Goal: Check status: Check status

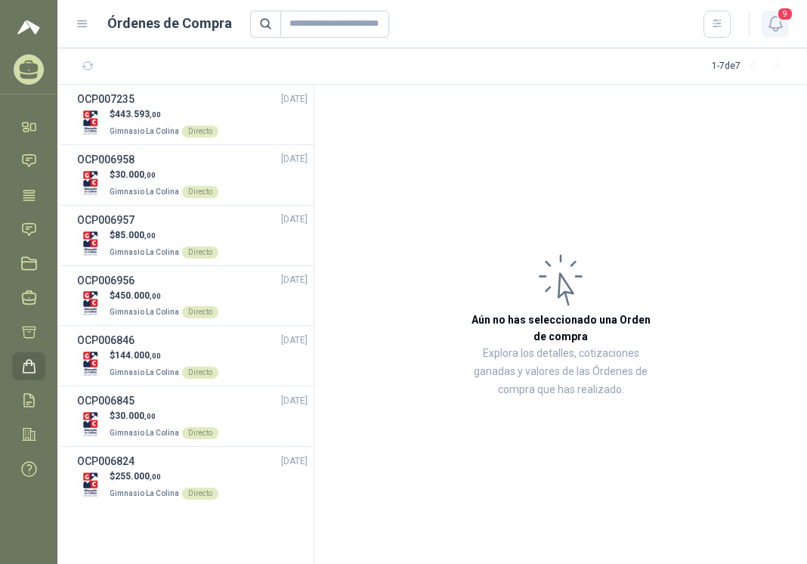
click at [776, 23] on icon "button" at bounding box center [775, 23] width 19 height 19
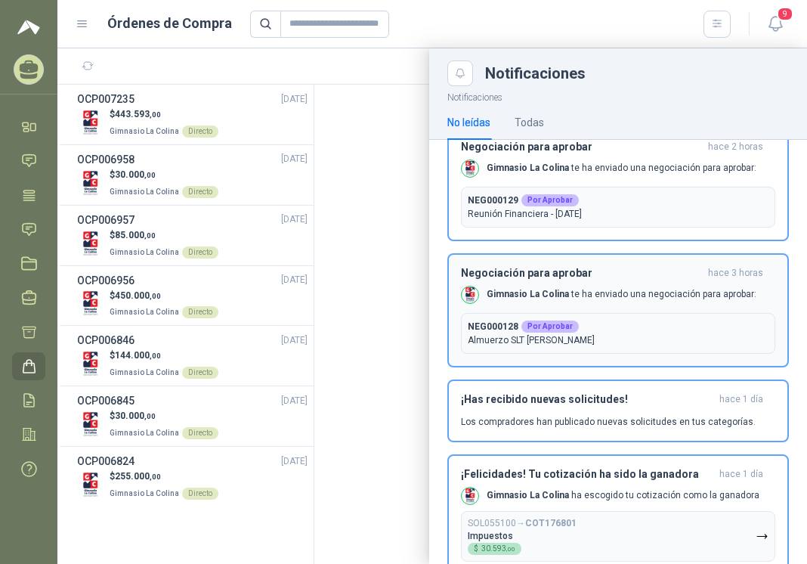
scroll to position [407, 0]
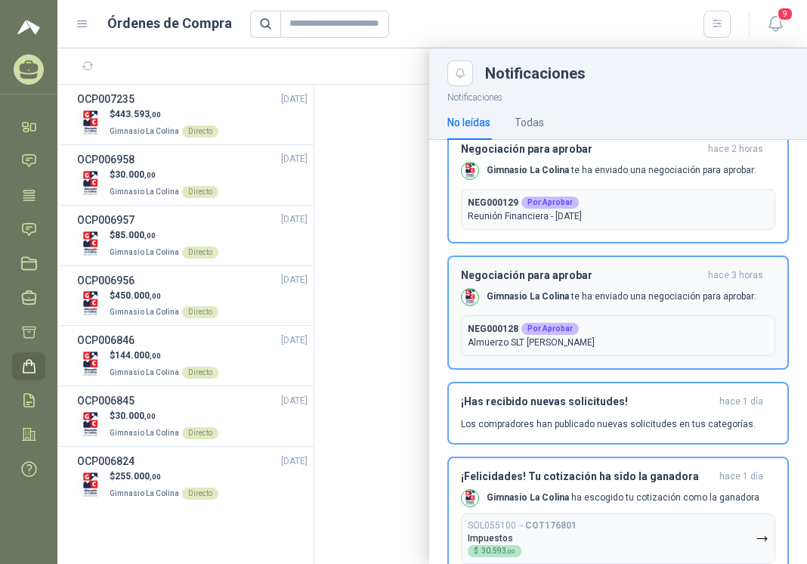
click at [575, 279] on h3 "Negociación para aprobar" at bounding box center [581, 275] width 241 height 13
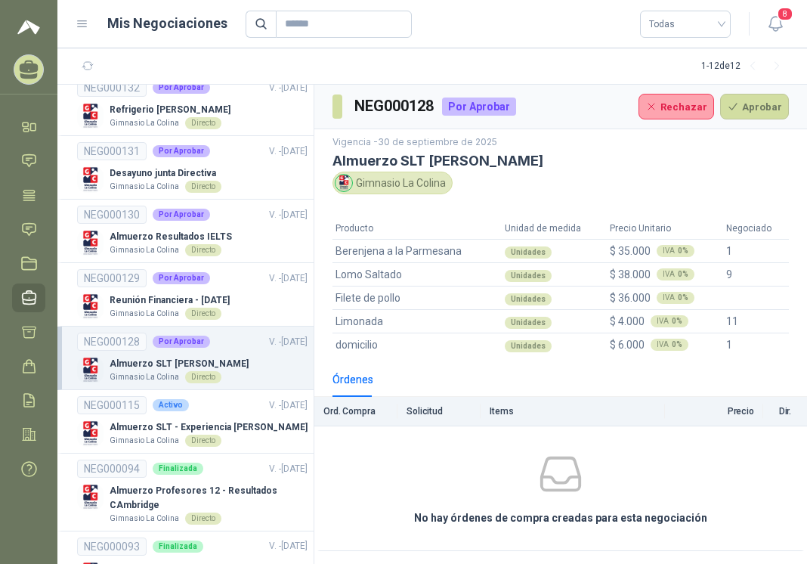
scroll to position [3, 0]
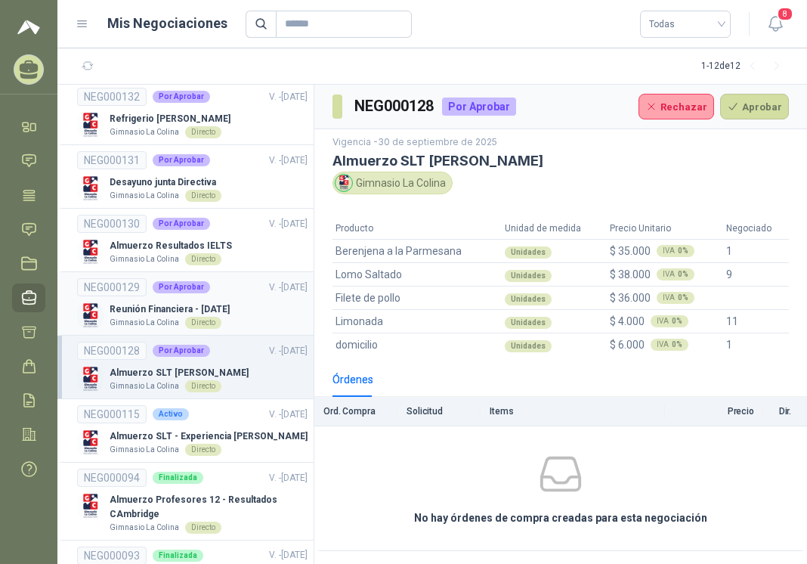
click at [156, 305] on p "Reunión Financiera - [DATE]" at bounding box center [170, 309] width 120 height 14
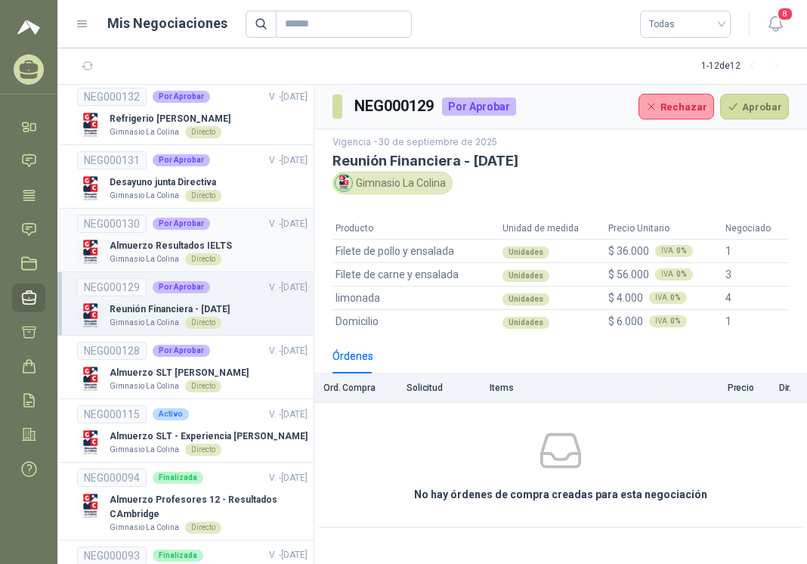
click at [151, 237] on link "NEG000130 Por Aprobar V. - [DATE] Almuerzo Resultados IELTS Gimnasio La Colina …" at bounding box center [192, 240] width 230 height 51
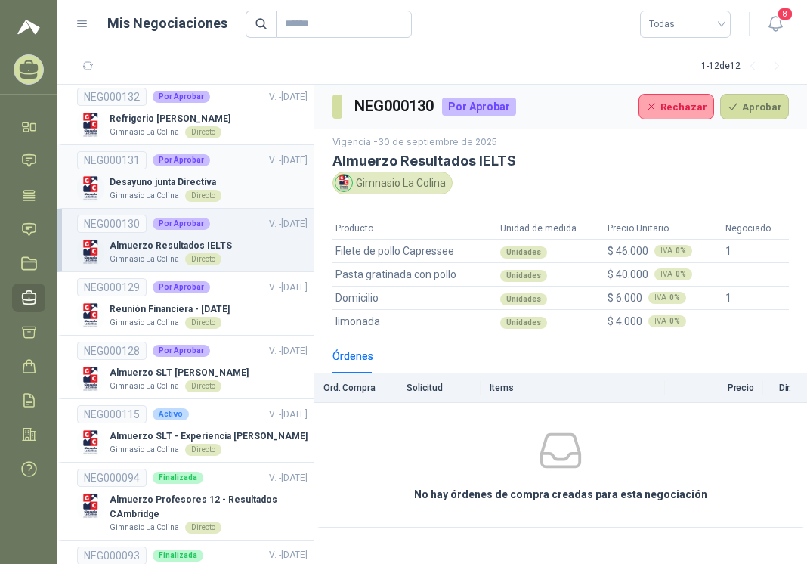
click at [159, 181] on p "Desayuno junta Directiva" at bounding box center [166, 182] width 112 height 14
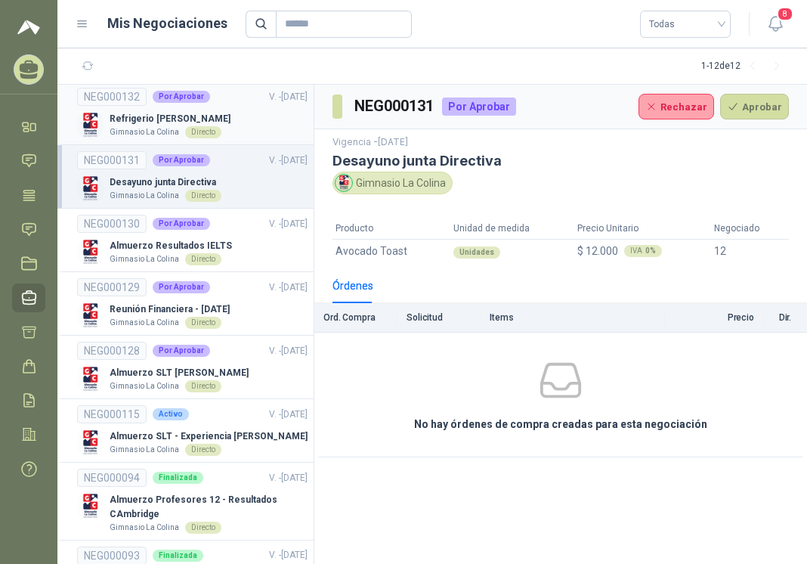
click at [127, 128] on p "Gimnasio La Colina" at bounding box center [145, 132] width 70 height 12
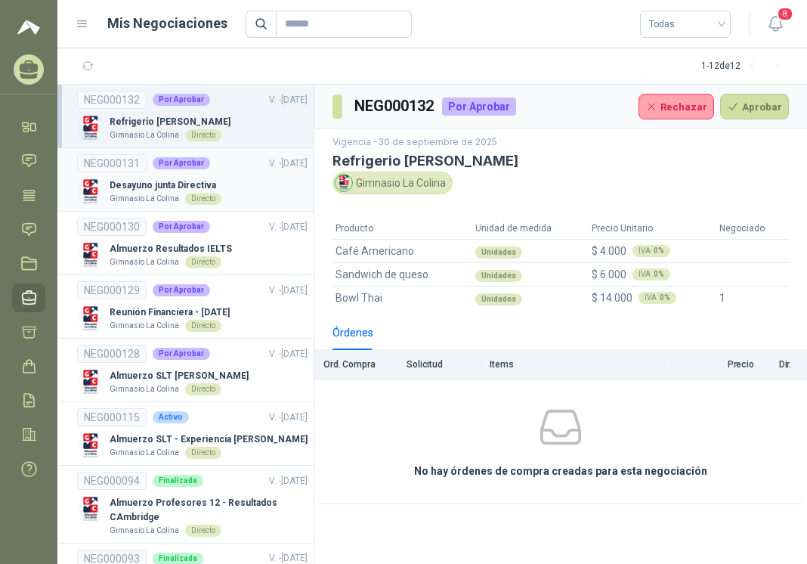
click at [138, 180] on p "Desayuno junta Directiva" at bounding box center [166, 185] width 112 height 14
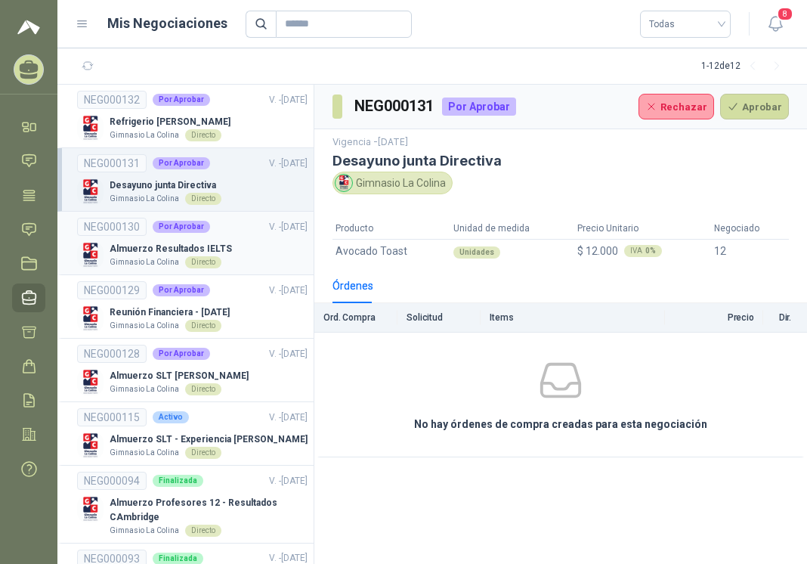
click at [146, 250] on p "Almuerzo Resultados IELTS" at bounding box center [171, 249] width 122 height 14
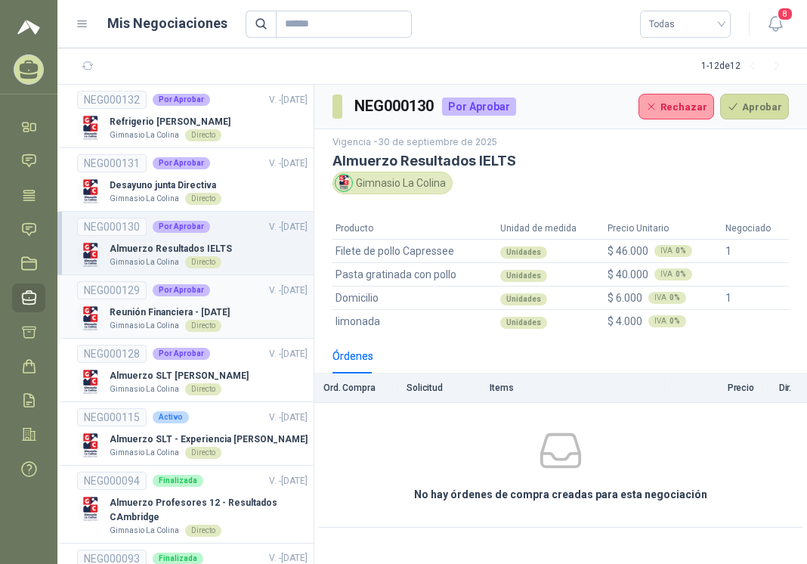
click at [165, 305] on p "Reunión Financiera - [DATE]" at bounding box center [170, 312] width 120 height 14
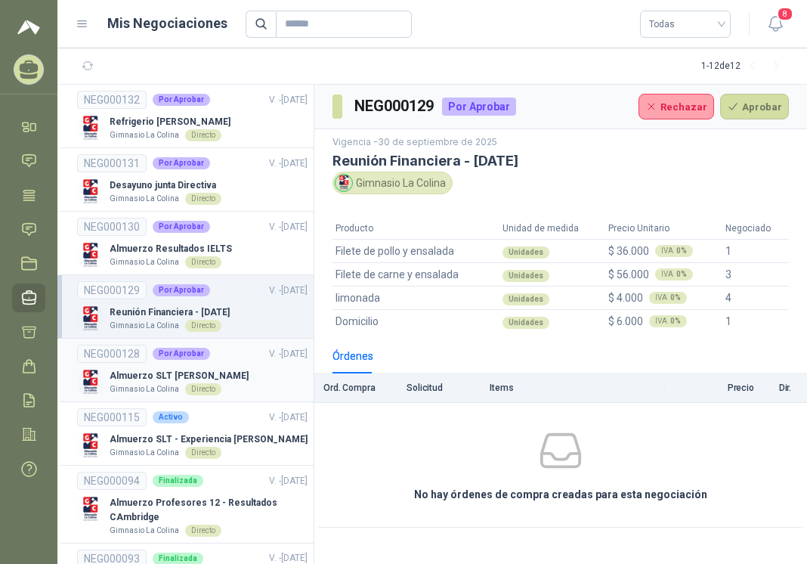
click at [148, 368] on link "NEG000128 Por Aprobar V. - [DATE] Almuerzo SLT [PERSON_NAME] La Colina Directo" at bounding box center [192, 369] width 230 height 51
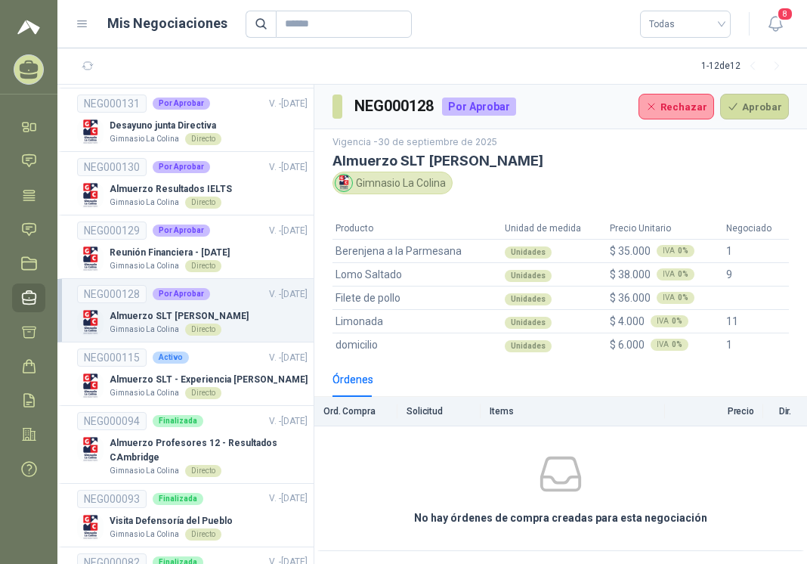
scroll to position [60, 0]
click at [165, 376] on p "Almuerzo SLT - Experiencia [PERSON_NAME]" at bounding box center [209, 379] width 198 height 14
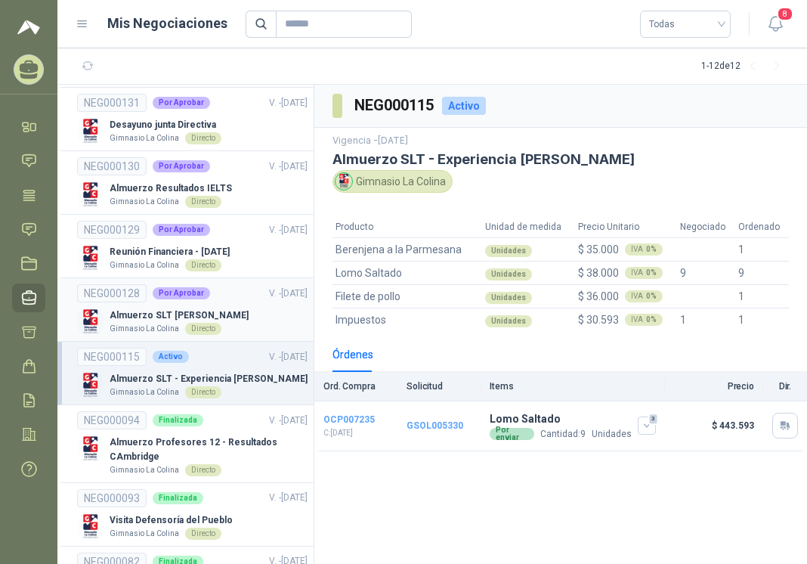
click at [175, 314] on p "Almuerzo SLT [PERSON_NAME]" at bounding box center [179, 315] width 139 height 14
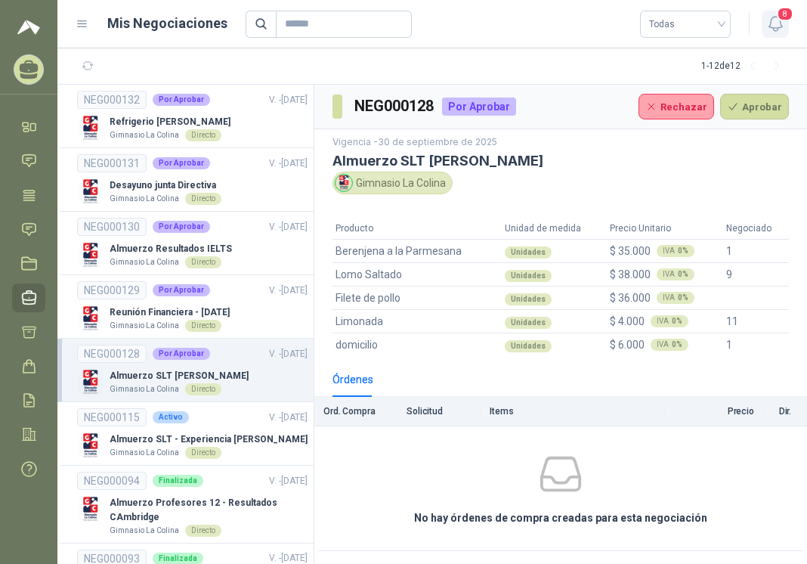
click at [776, 22] on icon "button" at bounding box center [775, 23] width 19 height 19
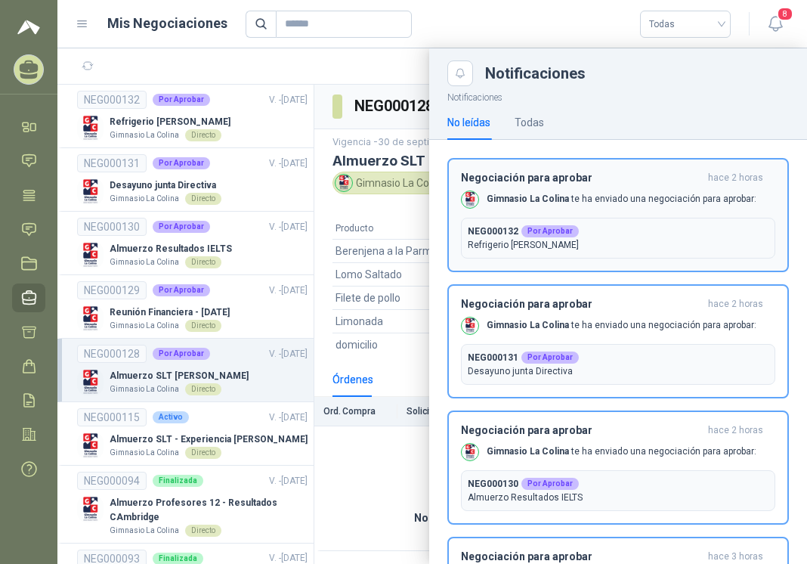
click at [558, 208] on div "Negociación para aprobar hace 2 horas Gimnasio La Colina te ha enviado una nego…" at bounding box center [618, 214] width 314 height 87
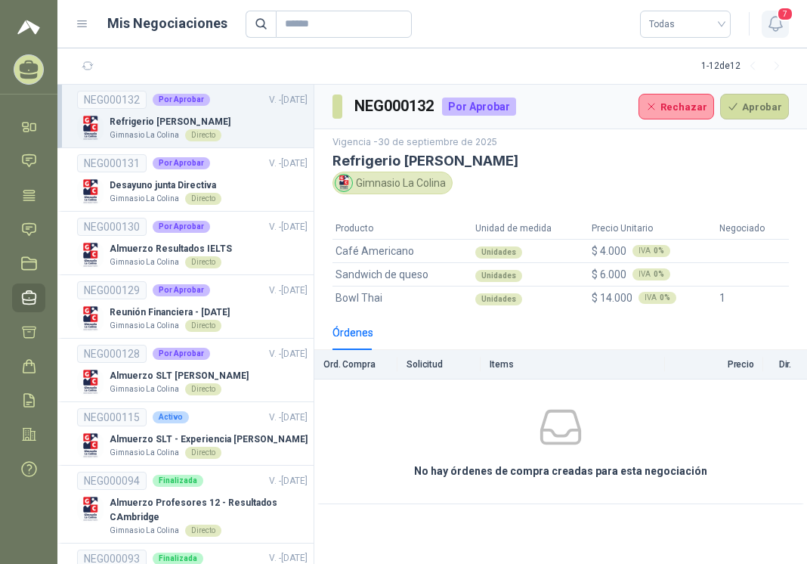
click at [778, 26] on icon "button" at bounding box center [775, 23] width 19 height 19
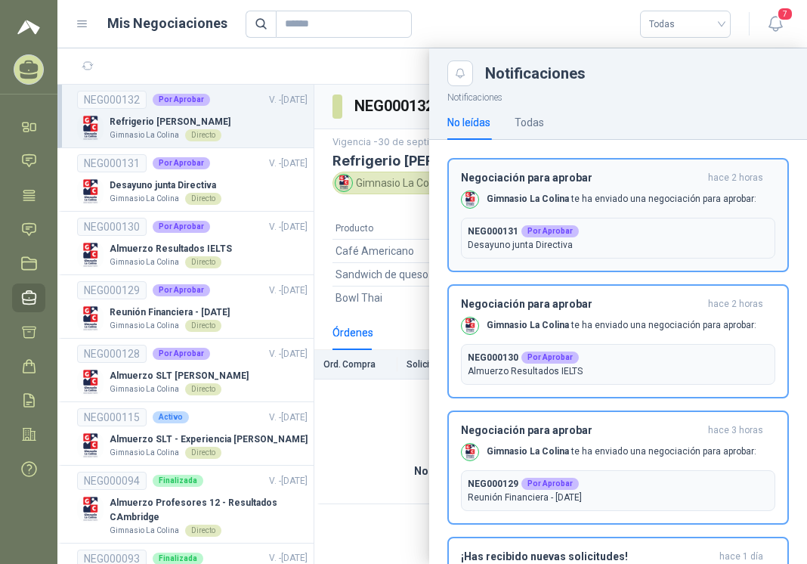
click at [558, 209] on div "Negociación para aprobar hace 2 horas Gimnasio La Colina te ha enviado una nego…" at bounding box center [618, 214] width 314 height 87
